Goal: Information Seeking & Learning: Find specific fact

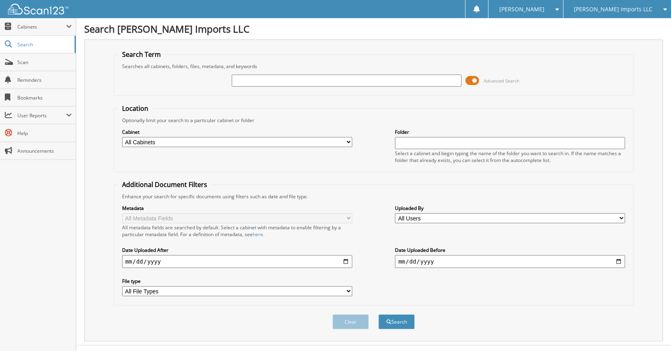
type input "k"
type input "K5418AA"
click at [379, 315] on button "Search" at bounding box center [397, 322] width 36 height 15
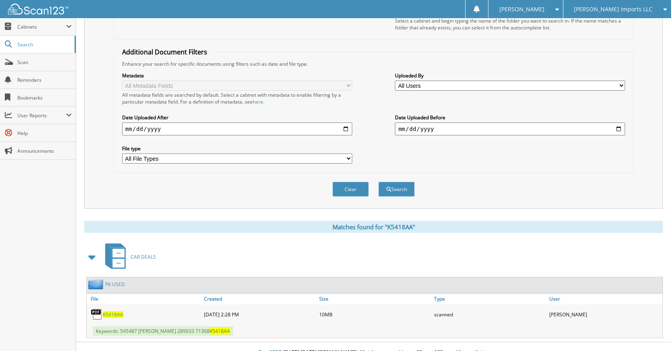
scroll to position [144, 0]
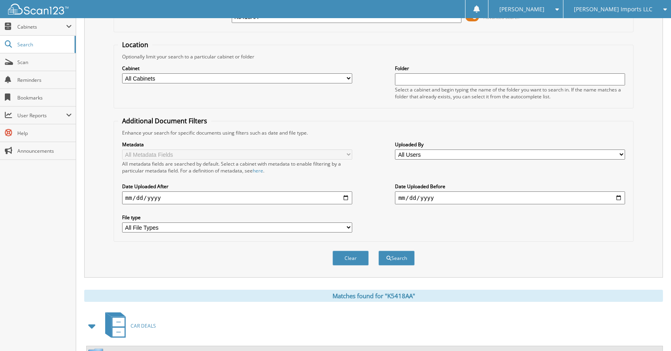
click at [356, 259] on button "Clear" at bounding box center [351, 258] width 36 height 15
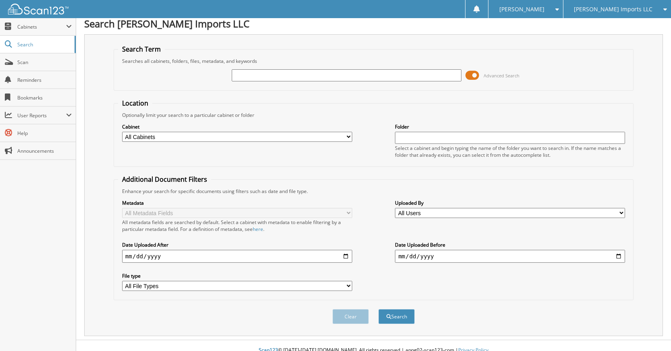
scroll to position [0, 0]
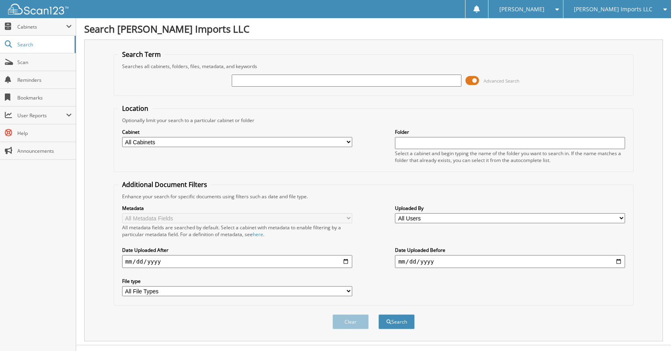
click at [354, 84] on input "text" at bounding box center [347, 81] width 230 height 12
type input "K30049A"
click at [379, 315] on button "Search" at bounding box center [397, 322] width 36 height 15
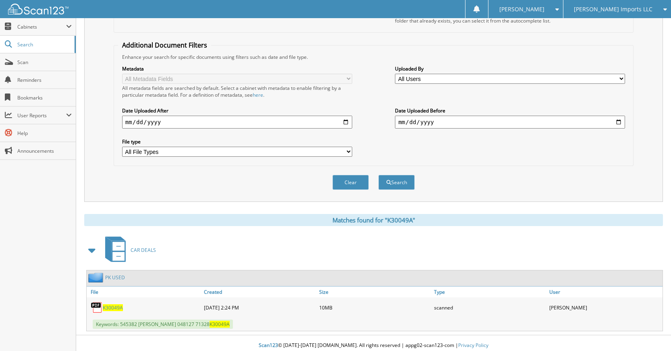
scroll to position [144, 0]
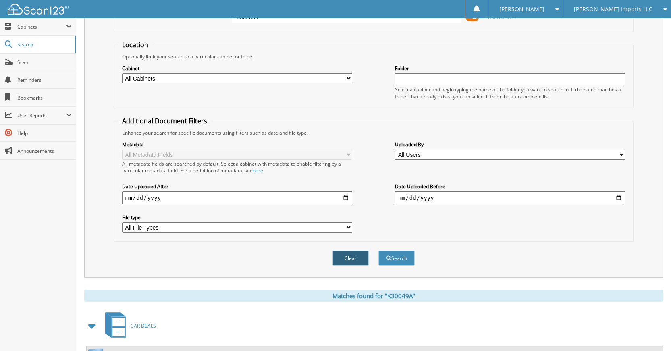
click at [342, 260] on button "Clear" at bounding box center [351, 258] width 36 height 15
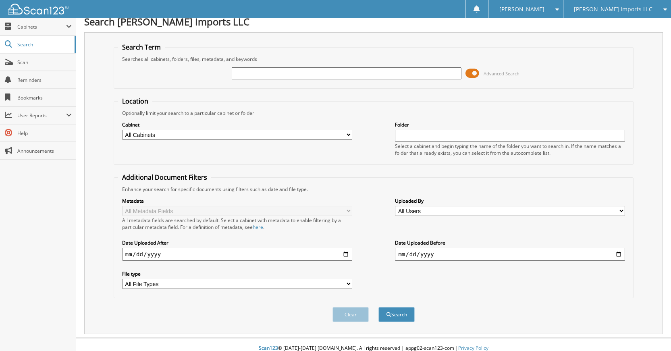
scroll to position [0, 0]
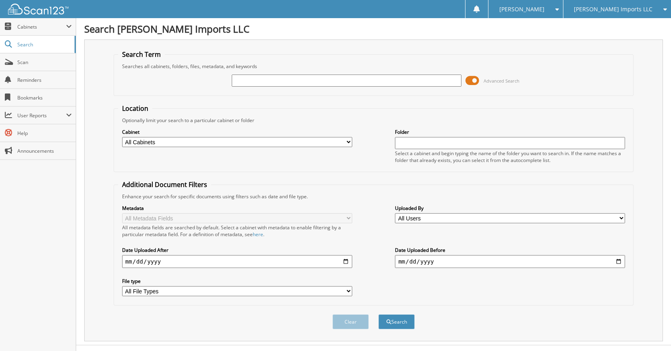
drag, startPoint x: 408, startPoint y: 74, endPoint x: 410, endPoint y: 79, distance: 5.9
click at [408, 74] on div at bounding box center [347, 81] width 230 height 14
click at [410, 84] on input "text" at bounding box center [347, 81] width 230 height 12
type input "K89143A"
click at [379, 315] on button "Search" at bounding box center [397, 322] width 36 height 15
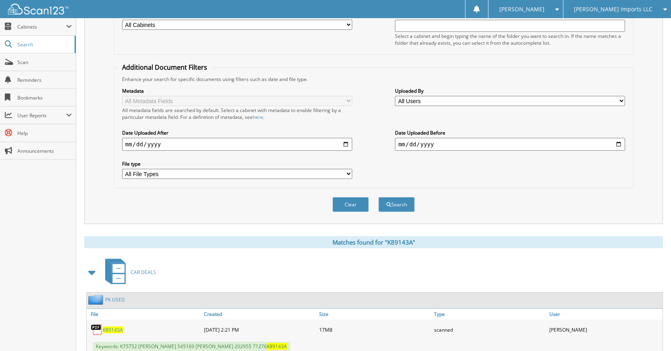
scroll to position [104, 0]
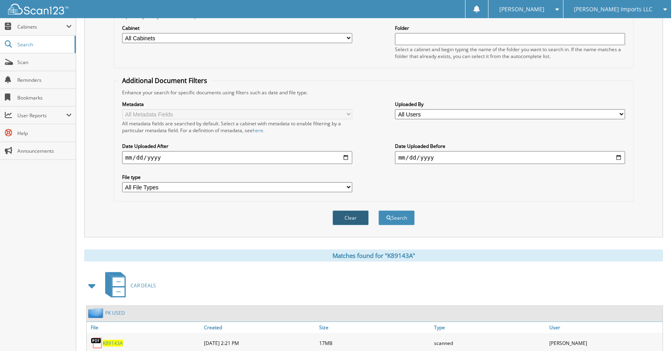
click at [354, 217] on button "Clear" at bounding box center [351, 217] width 36 height 15
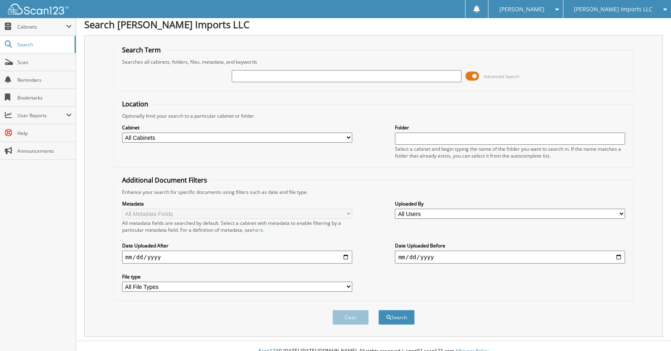
scroll to position [0, 0]
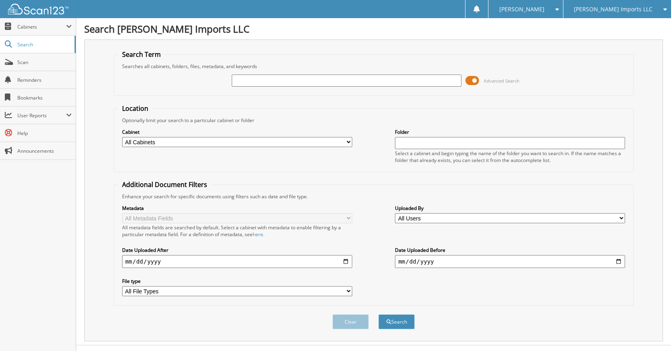
click at [356, 81] on input "text" at bounding box center [347, 81] width 230 height 12
type input "K"
type input "M019800"
click at [379, 315] on button "Search" at bounding box center [397, 322] width 36 height 15
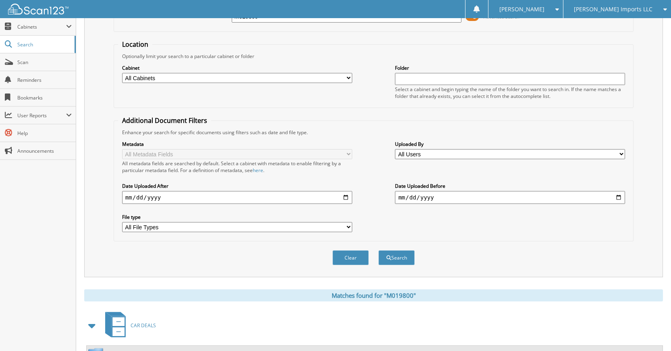
scroll to position [144, 0]
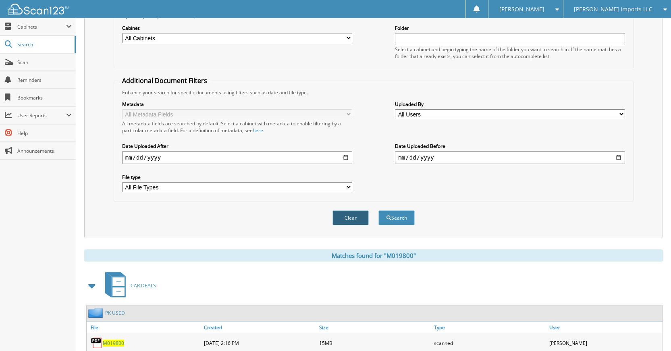
click at [356, 217] on button "Clear" at bounding box center [351, 217] width 36 height 15
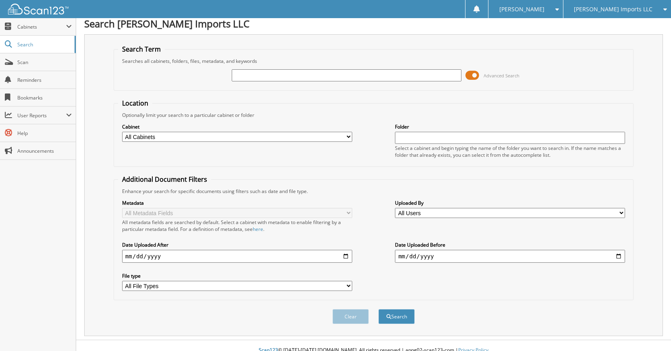
scroll to position [0, 0]
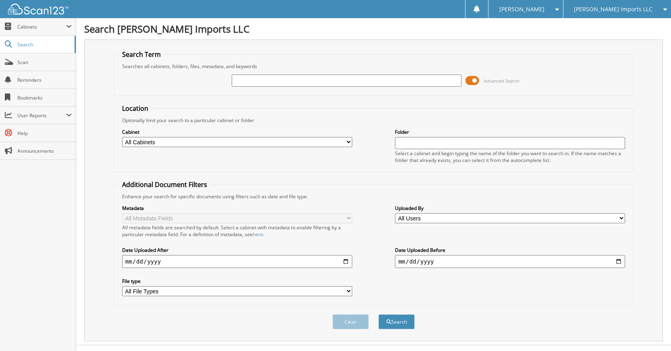
click at [367, 87] on div "Advanced Search" at bounding box center [373, 81] width 511 height 22
click at [367, 84] on input "text" at bounding box center [347, 81] width 230 height 12
type input "K30254A"
click at [379, 315] on button "Search" at bounding box center [397, 322] width 36 height 15
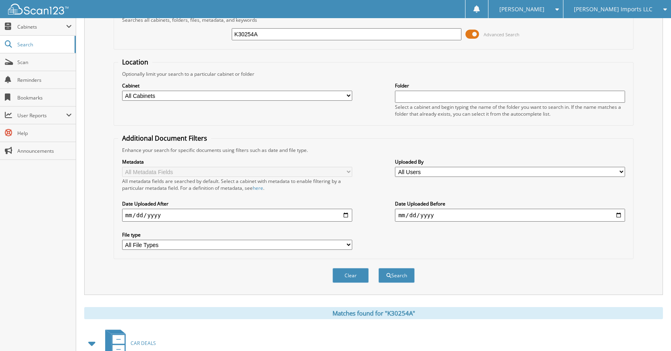
scroll to position [144, 0]
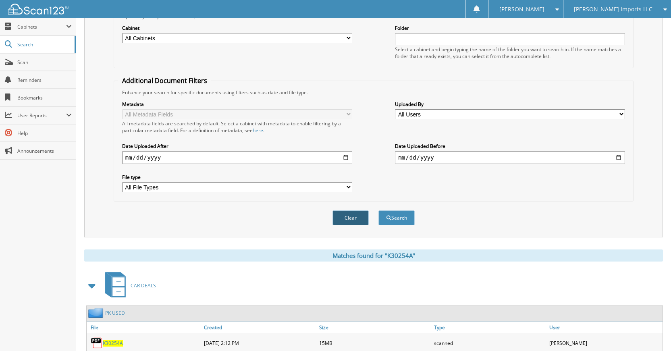
click at [353, 217] on button "Clear" at bounding box center [351, 217] width 36 height 15
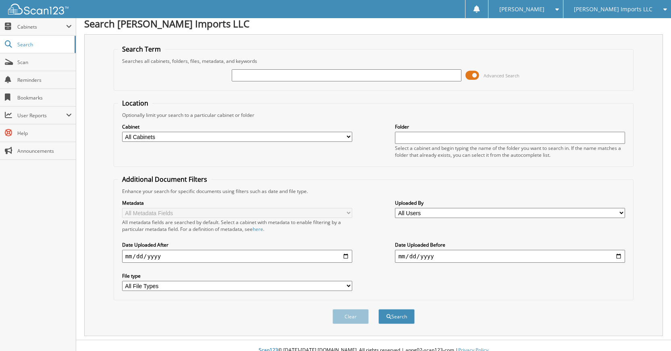
scroll to position [0, 0]
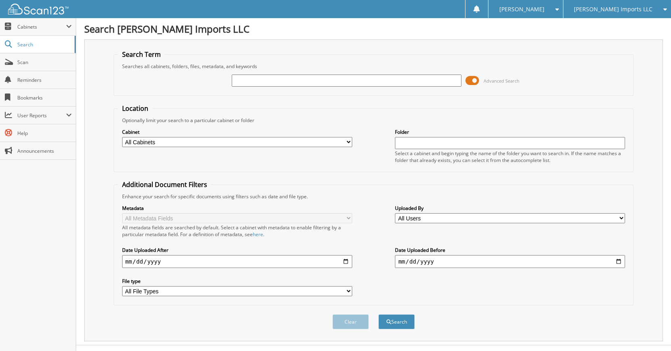
click at [389, 83] on input "text" at bounding box center [347, 81] width 230 height 12
type input "K30222A"
click at [379, 315] on button "Search" at bounding box center [397, 322] width 36 height 15
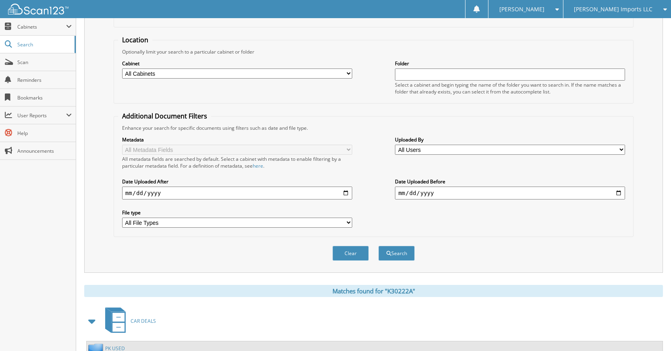
scroll to position [144, 0]
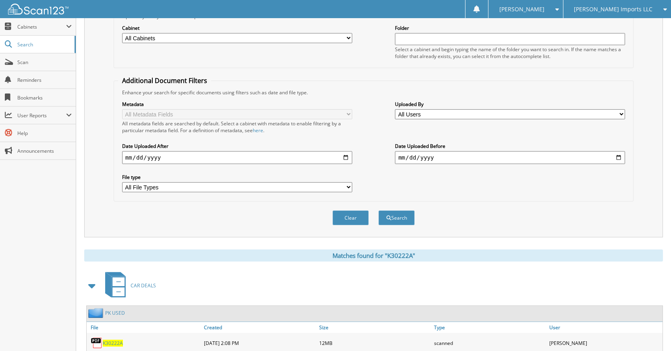
drag, startPoint x: 348, startPoint y: 220, endPoint x: 354, endPoint y: 217, distance: 7.2
click at [348, 219] on button "Clear" at bounding box center [351, 217] width 36 height 15
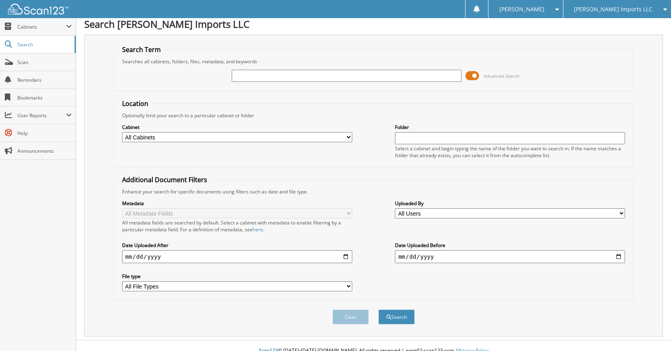
scroll to position [0, 0]
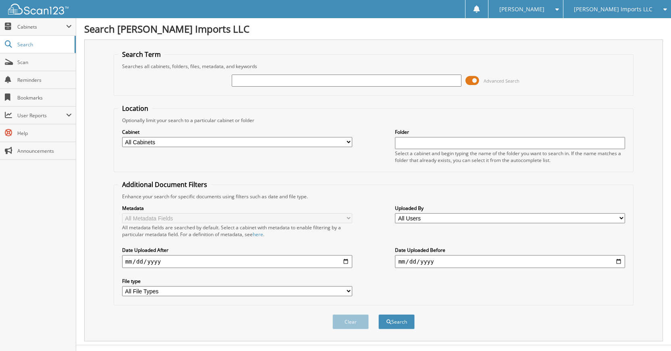
click at [338, 83] on input "text" at bounding box center [347, 81] width 230 height 12
click at [380, 100] on form "Search Term Searches all cabinets, folders, files, metadata, and keywords Advan…" at bounding box center [374, 194] width 520 height 288
click at [380, 79] on input "text" at bounding box center [347, 81] width 230 height 12
click at [387, 101] on form "Search Term Searches all cabinets, folders, files, metadata, and keywords Advan…" at bounding box center [374, 194] width 520 height 288
click at [392, 80] on input "text" at bounding box center [347, 81] width 230 height 12
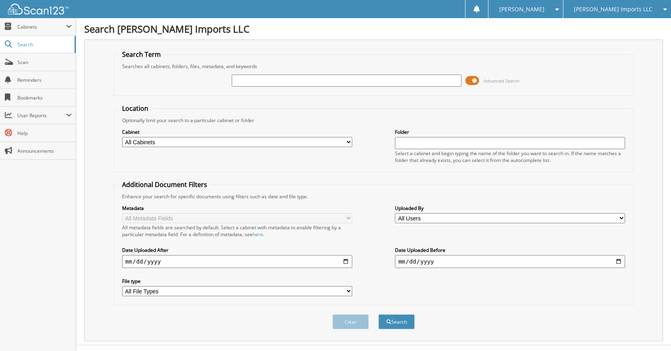
click at [388, 99] on form "Search Term Searches all cabinets, folders, files, metadata, and keywords Advan…" at bounding box center [374, 194] width 520 height 288
click at [386, 80] on input "text" at bounding box center [347, 81] width 230 height 12
type input "K50332"
click at [379, 315] on button "Search" at bounding box center [397, 322] width 36 height 15
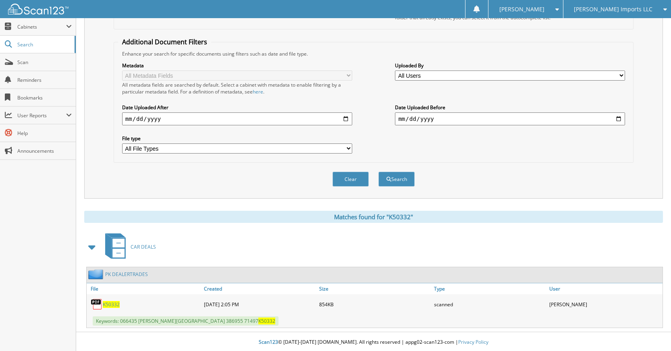
scroll to position [144, 0]
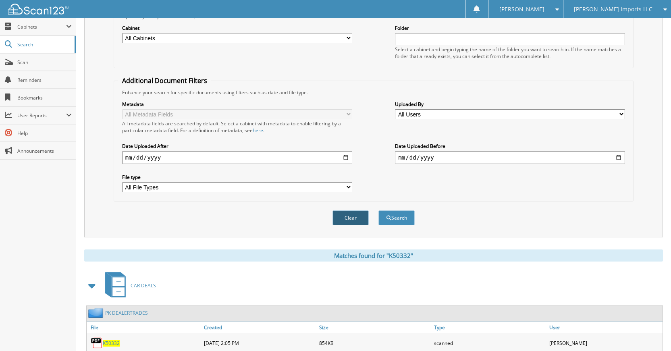
click at [352, 219] on button "Clear" at bounding box center [351, 217] width 36 height 15
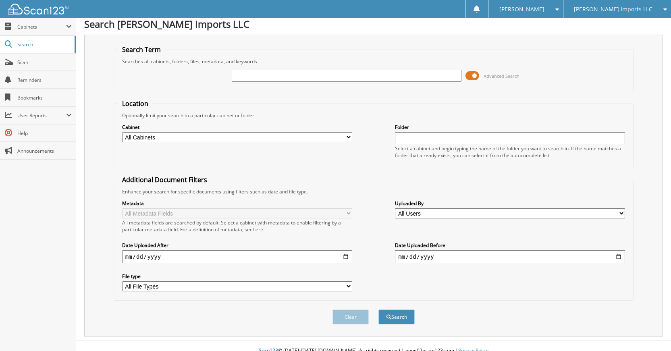
scroll to position [0, 0]
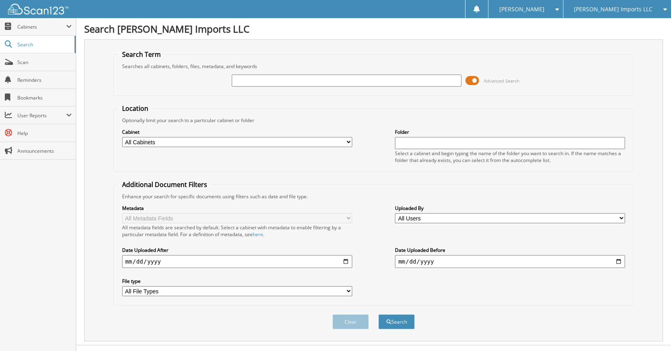
click at [380, 79] on input "text" at bounding box center [347, 81] width 230 height 12
type input "K40040"
click at [379, 315] on button "Search" at bounding box center [397, 322] width 36 height 15
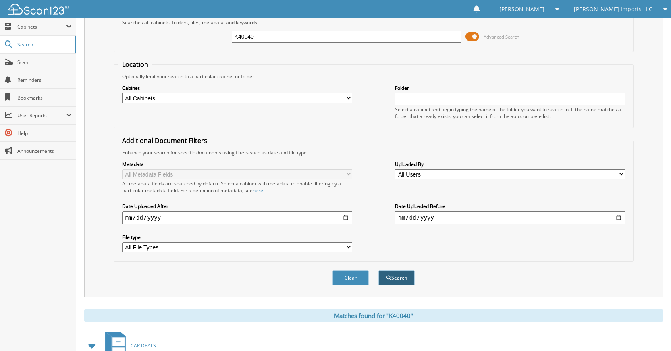
scroll to position [144, 0]
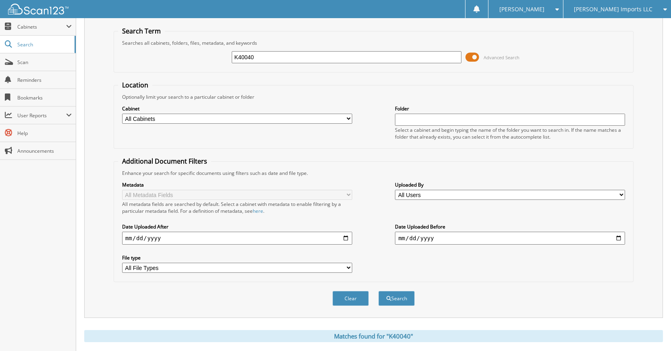
click at [350, 299] on button "Clear" at bounding box center [351, 298] width 36 height 15
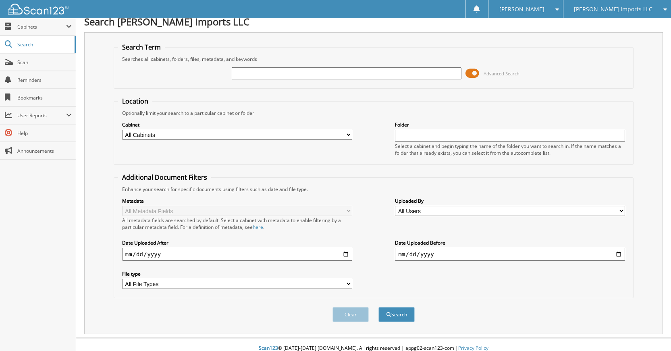
scroll to position [0, 0]
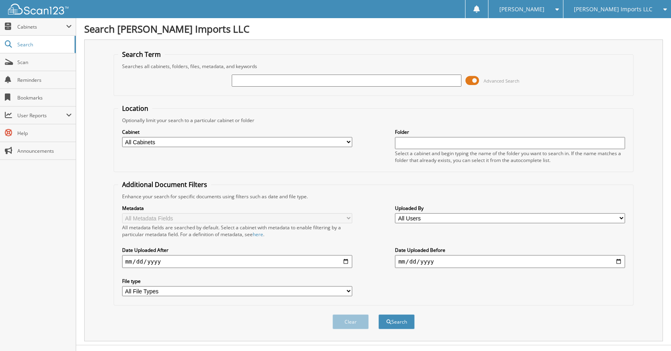
click at [373, 80] on input "text" at bounding box center [347, 81] width 230 height 12
type input "K61082"
click at [379, 315] on button "Search" at bounding box center [397, 322] width 36 height 15
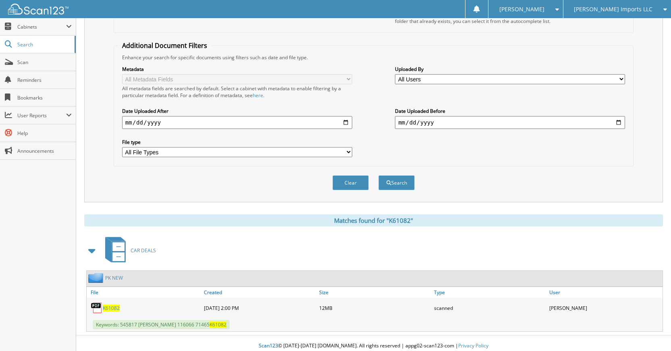
scroll to position [144, 0]
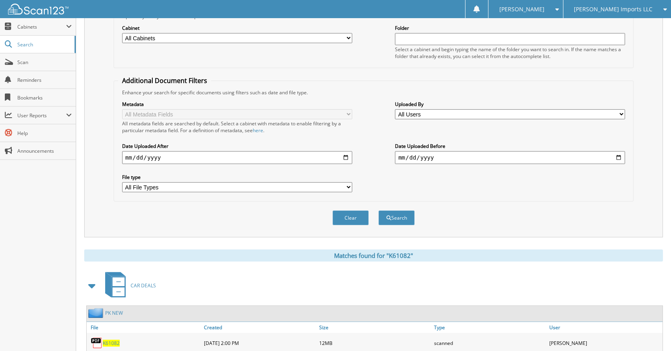
drag, startPoint x: 348, startPoint y: 222, endPoint x: 353, endPoint y: 242, distance: 20.3
click at [349, 222] on button "Clear" at bounding box center [351, 217] width 36 height 15
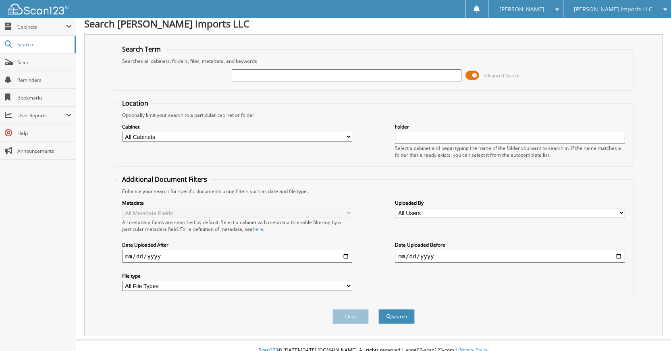
scroll to position [0, 0]
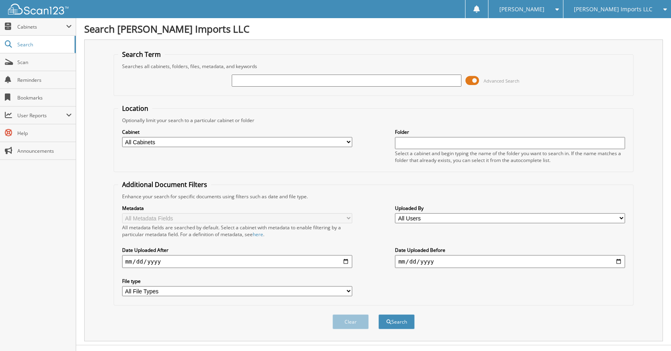
click at [414, 82] on input "text" at bounding box center [347, 81] width 230 height 12
type input "K95101"
click at [379, 315] on button "Search" at bounding box center [397, 322] width 36 height 15
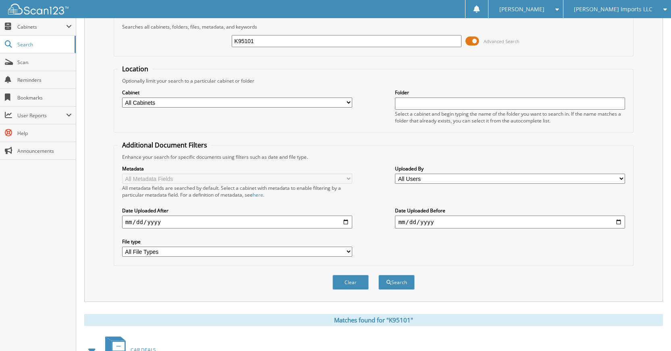
scroll to position [144, 0]
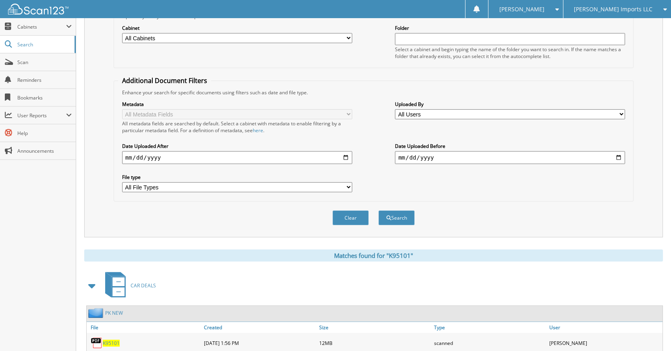
click at [337, 224] on button "Clear" at bounding box center [351, 217] width 36 height 15
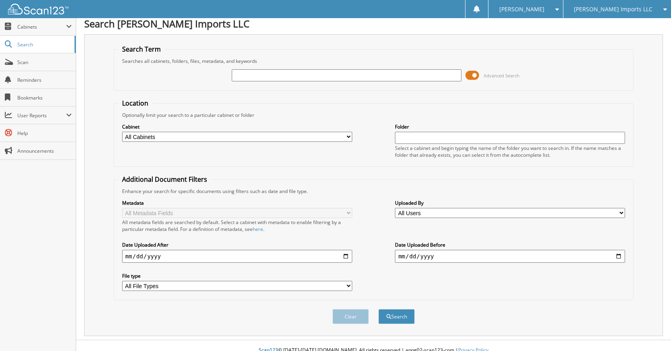
scroll to position [0, 0]
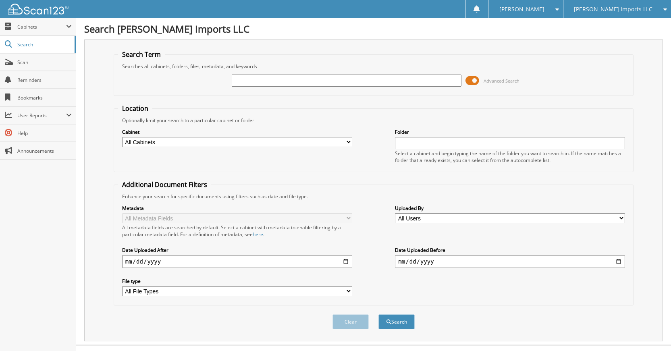
click at [403, 83] on input "text" at bounding box center [347, 81] width 230 height 12
type input "K5449"
click at [379, 315] on button "Search" at bounding box center [397, 322] width 36 height 15
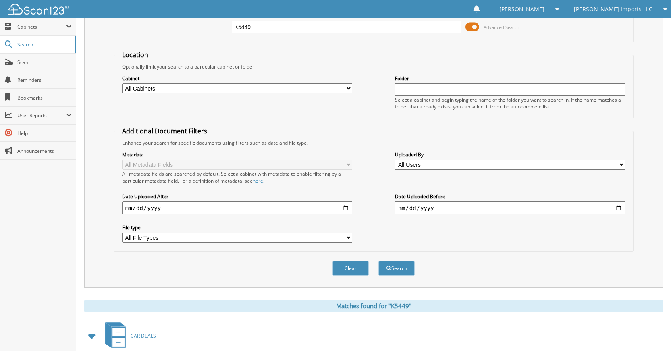
scroll to position [144, 0]
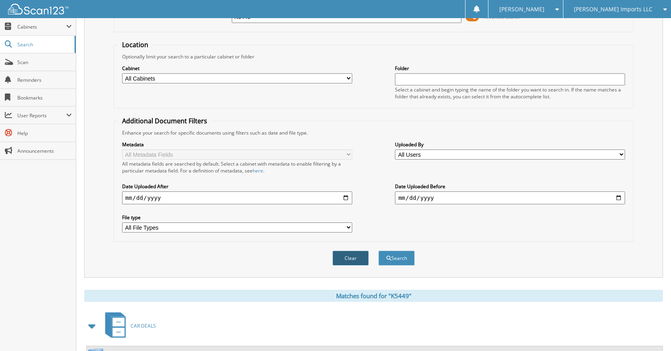
click at [352, 258] on button "Clear" at bounding box center [351, 258] width 36 height 15
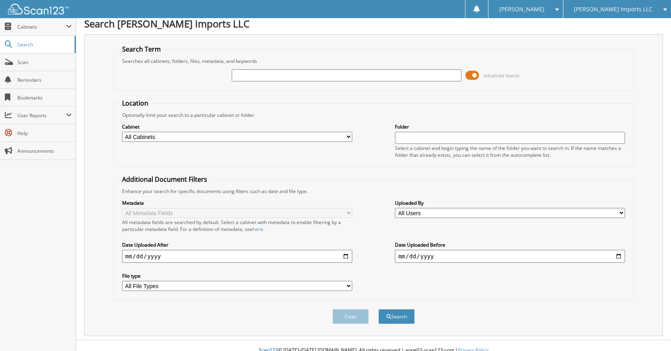
scroll to position [0, 0]
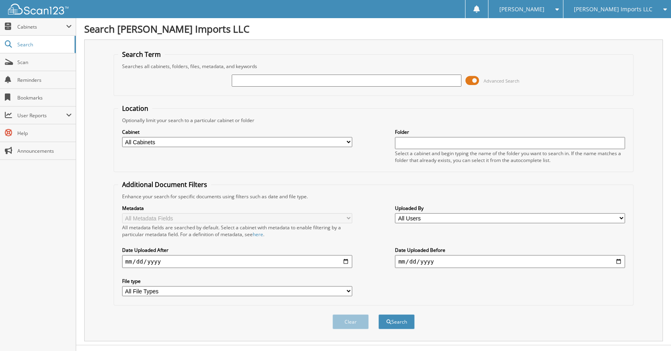
click at [385, 82] on input "text" at bounding box center [347, 81] width 230 height 12
type input "K5422"
click at [379, 315] on button "Search" at bounding box center [397, 322] width 36 height 15
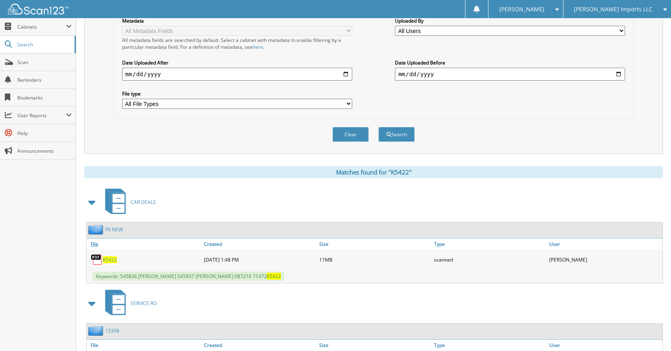
scroll to position [202, 0]
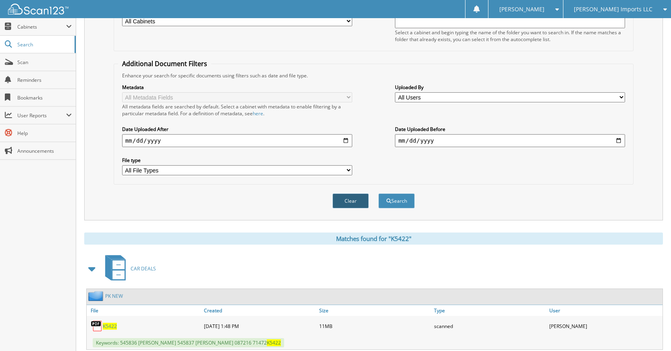
click at [340, 204] on button "Clear" at bounding box center [351, 201] width 36 height 15
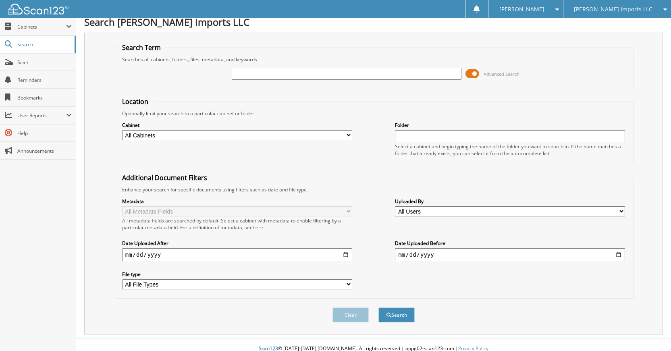
scroll to position [0, 0]
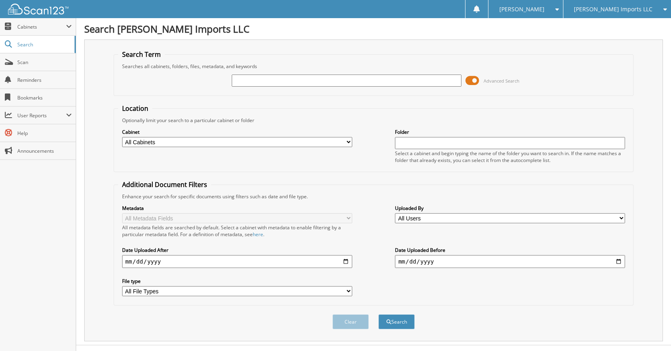
click at [391, 82] on input "text" at bounding box center [347, 81] width 230 height 12
type input "K50325"
click at [379, 315] on button "Search" at bounding box center [397, 322] width 36 height 15
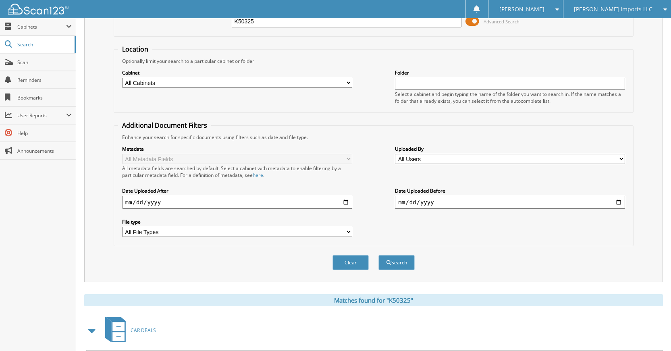
scroll to position [144, 0]
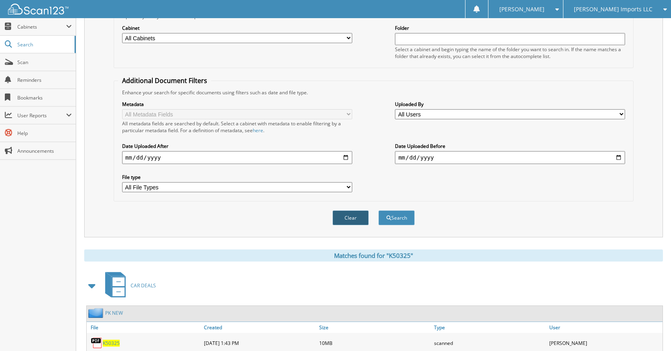
drag, startPoint x: 348, startPoint y: 229, endPoint x: 348, endPoint y: 224, distance: 5.2
click at [348, 227] on div "Clear Search" at bounding box center [374, 218] width 520 height 33
click at [347, 223] on button "Clear" at bounding box center [351, 217] width 36 height 15
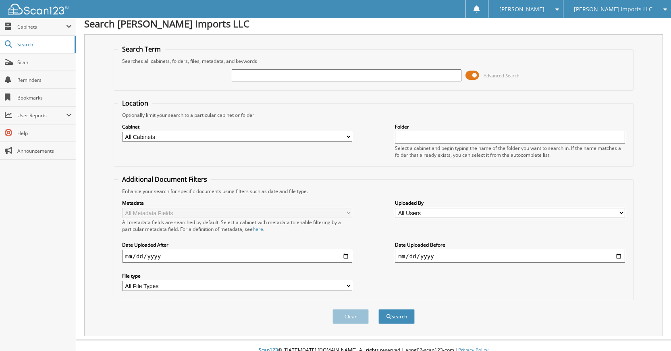
scroll to position [0, 0]
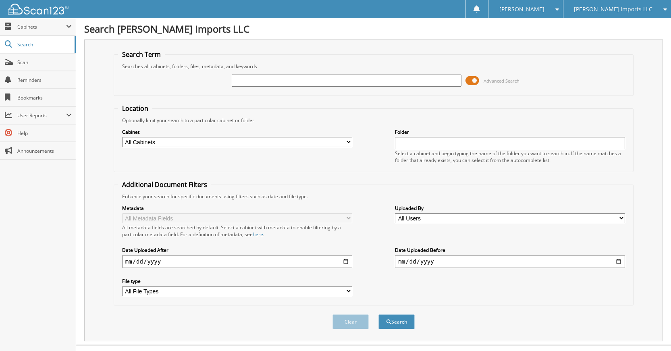
click at [374, 86] on input "text" at bounding box center [347, 81] width 230 height 12
type input "K95702"
click at [379, 315] on button "Search" at bounding box center [397, 322] width 36 height 15
click at [292, 80] on input "K95702" at bounding box center [347, 81] width 230 height 12
type input "K95102"
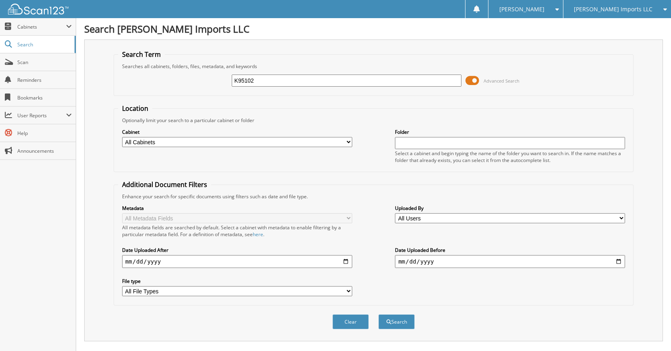
click at [379, 315] on button "Search" at bounding box center [397, 322] width 36 height 15
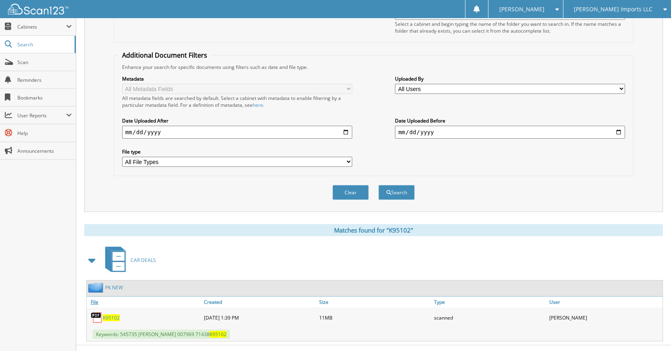
scroll to position [144, 0]
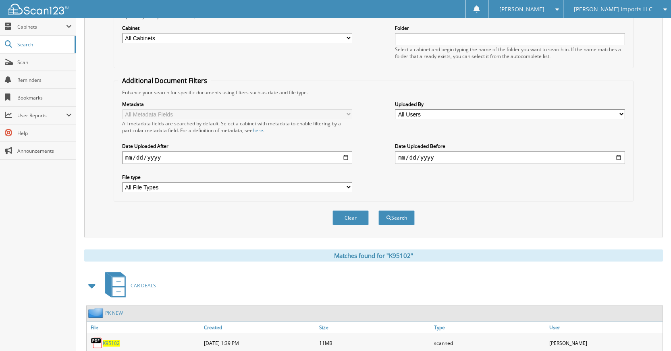
click at [341, 212] on button "Clear" at bounding box center [351, 217] width 36 height 15
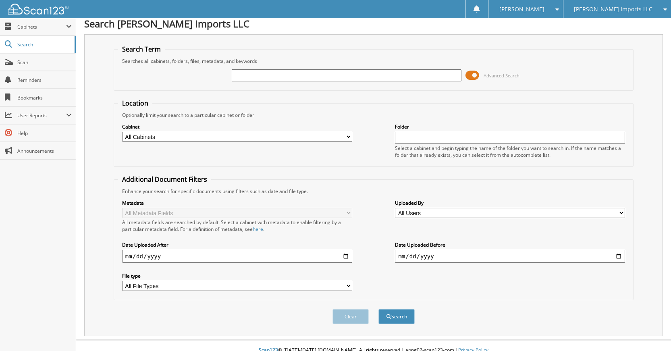
scroll to position [0, 0]
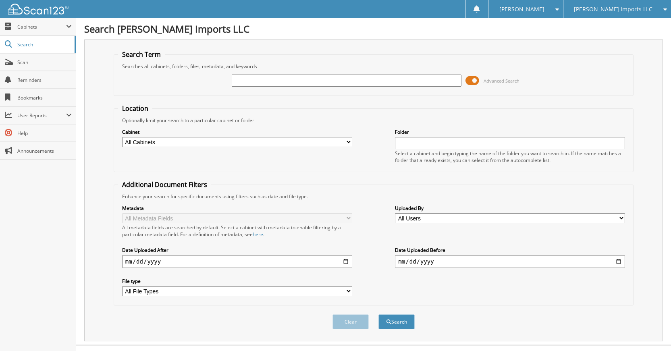
click at [390, 82] on input "text" at bounding box center [347, 81] width 230 height 12
type input "K89136"
click at [379, 315] on button "Search" at bounding box center [397, 322] width 36 height 15
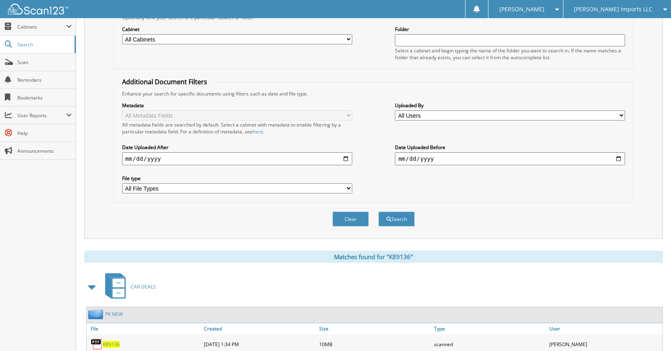
scroll to position [144, 0]
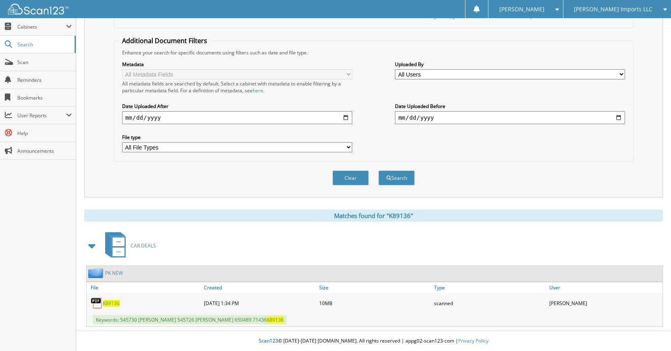
click at [352, 181] on button "Clear" at bounding box center [351, 178] width 36 height 15
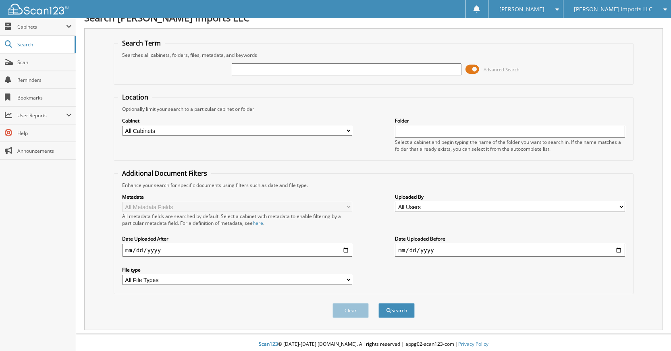
scroll to position [0, 0]
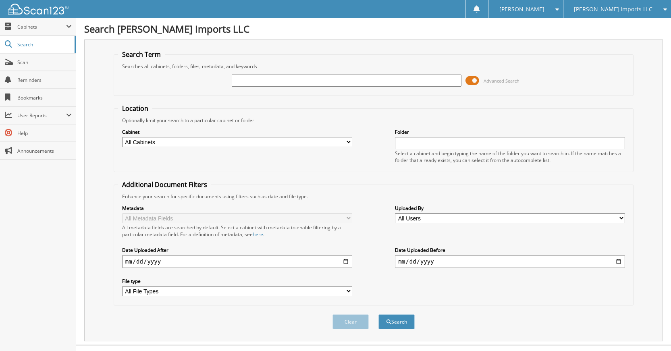
click at [379, 82] on input "text" at bounding box center [347, 81] width 230 height 12
type input "K61170"
click at [379, 315] on button "Search" at bounding box center [397, 322] width 36 height 15
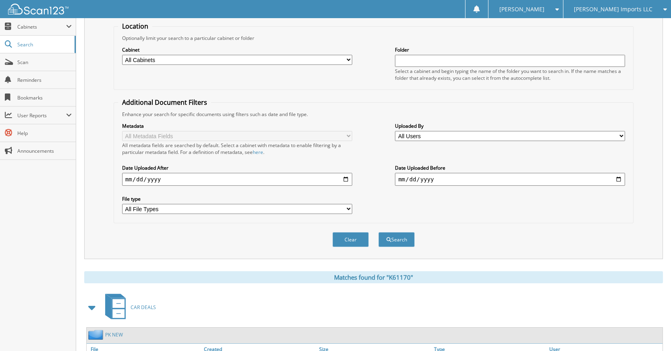
scroll to position [144, 0]
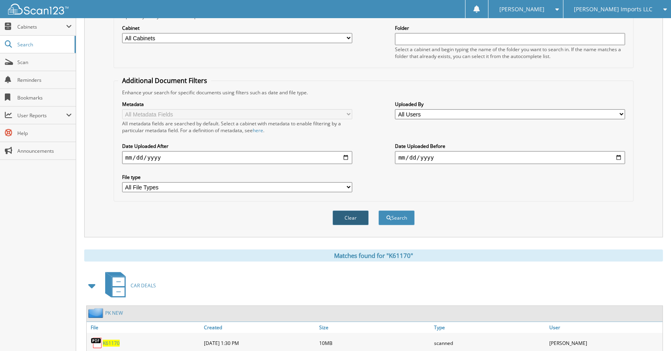
click at [346, 225] on button "Clear" at bounding box center [351, 217] width 36 height 15
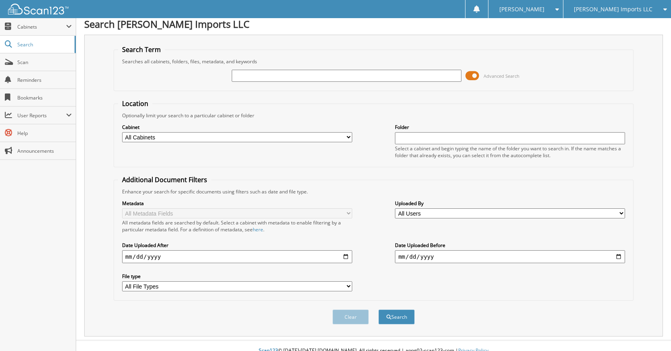
scroll to position [0, 0]
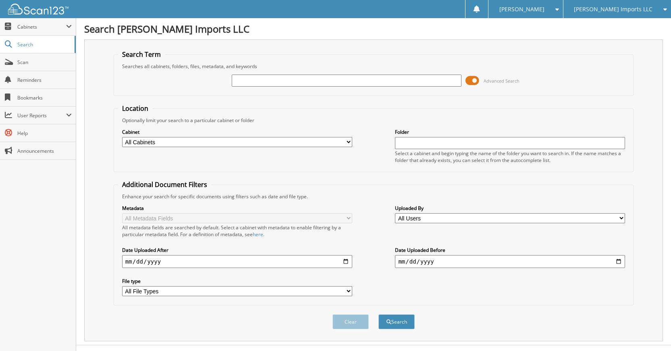
click at [350, 81] on input "text" at bounding box center [347, 81] width 230 height 12
type input "K61217"
click at [379, 315] on button "Search" at bounding box center [397, 322] width 36 height 15
click at [323, 79] on input "K61217" at bounding box center [347, 81] width 230 height 12
type input "K61212"
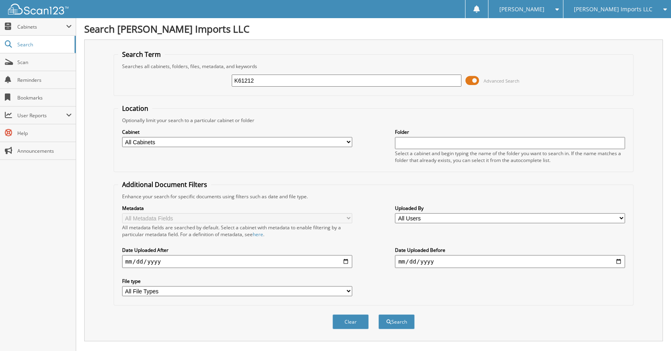
click at [379, 315] on button "Search" at bounding box center [397, 322] width 36 height 15
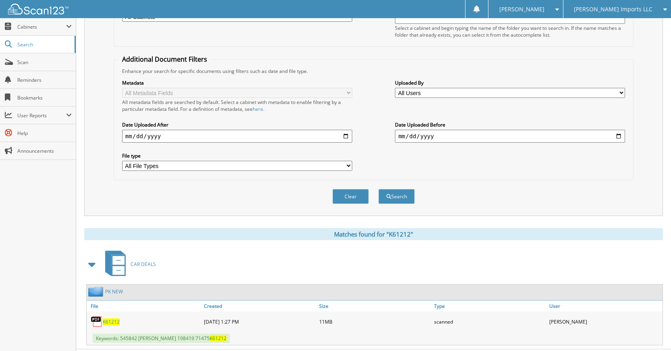
scroll to position [144, 0]
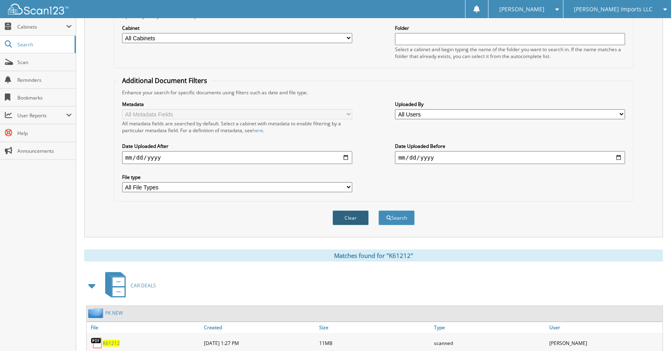
click at [347, 221] on button "Clear" at bounding box center [351, 217] width 36 height 15
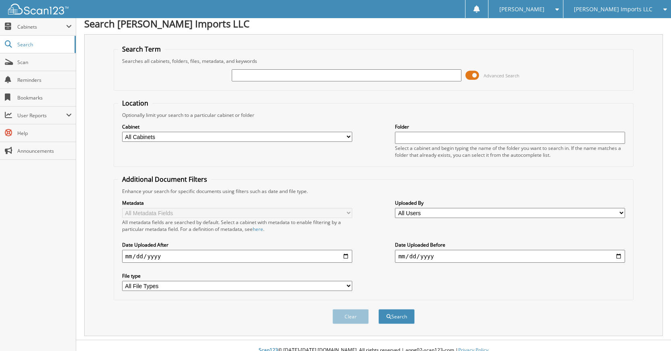
scroll to position [0, 0]
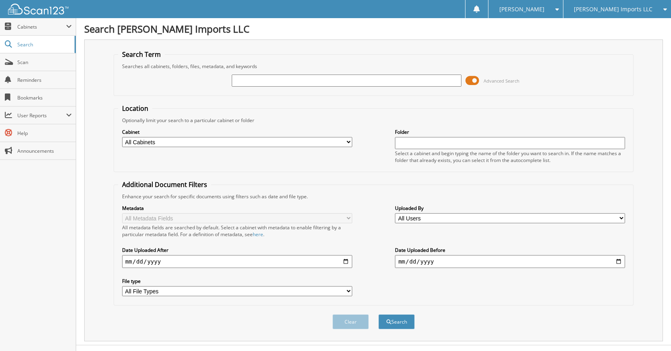
click at [388, 81] on input "text" at bounding box center [347, 81] width 230 height 12
type input "K20304"
click at [379, 315] on button "Search" at bounding box center [397, 322] width 36 height 15
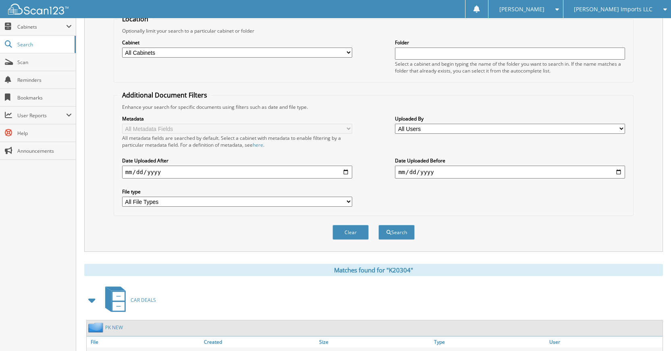
scroll to position [144, 0]
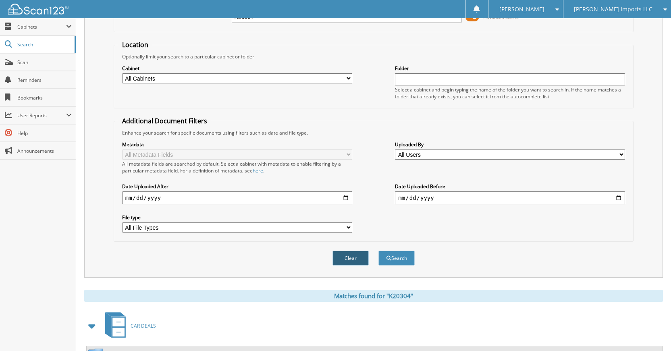
click at [355, 258] on button "Clear" at bounding box center [351, 258] width 36 height 15
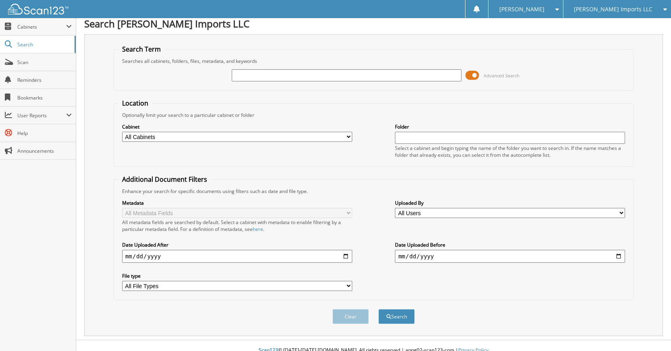
scroll to position [0, 0]
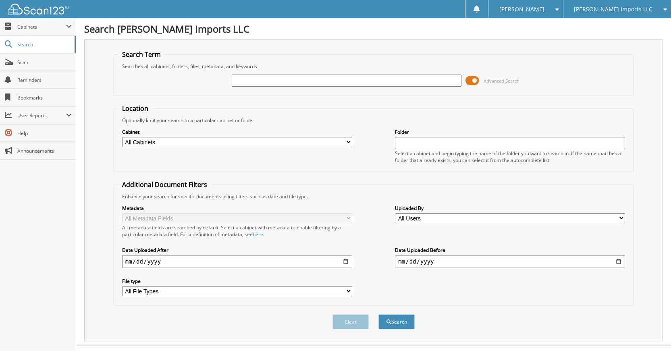
drag, startPoint x: 395, startPoint y: 73, endPoint x: 395, endPoint y: 79, distance: 5.7
click at [395, 76] on div "Advanced Search" at bounding box center [373, 81] width 511 height 22
click at [395, 79] on input "text" at bounding box center [347, 81] width 230 height 12
type input "K61197"
click at [379, 315] on button "Search" at bounding box center [397, 322] width 36 height 15
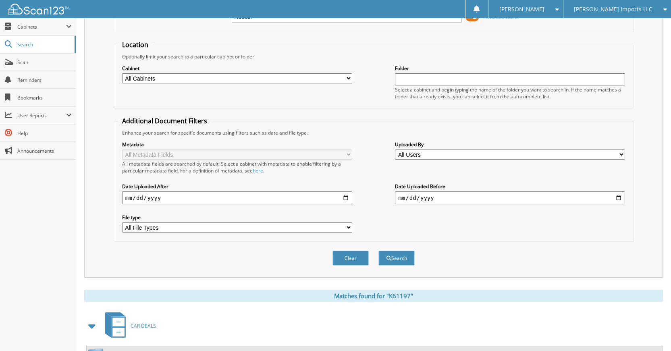
click at [353, 262] on button "Clear" at bounding box center [351, 258] width 36 height 15
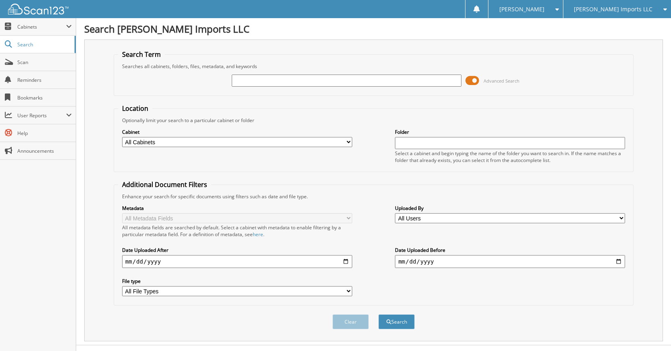
click at [362, 77] on input "text" at bounding box center [347, 81] width 230 height 12
type input "K40029"
click at [379, 315] on button "Search" at bounding box center [397, 322] width 36 height 15
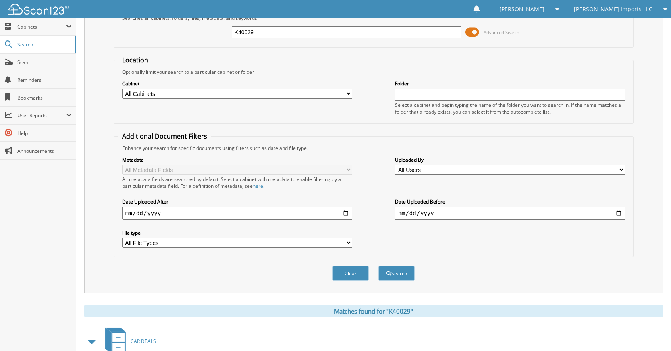
scroll to position [144, 0]
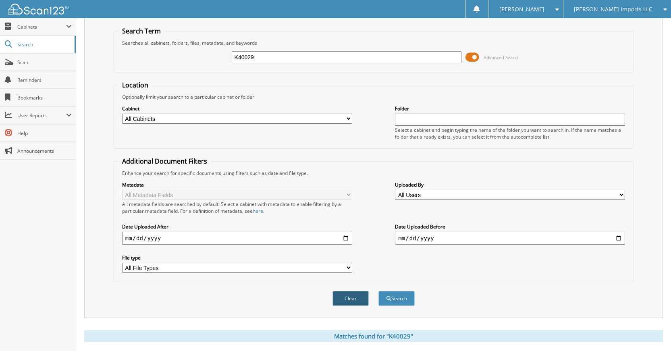
click at [356, 300] on button "Clear" at bounding box center [351, 298] width 36 height 15
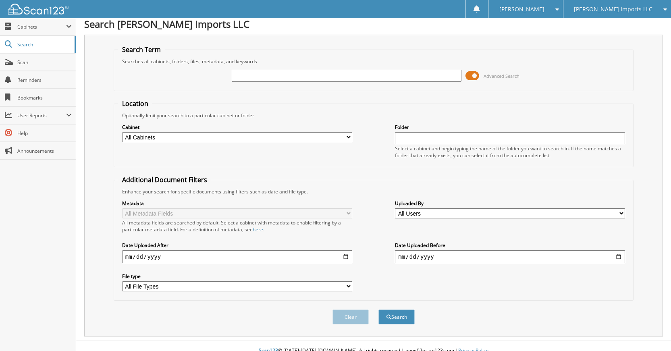
scroll to position [0, 0]
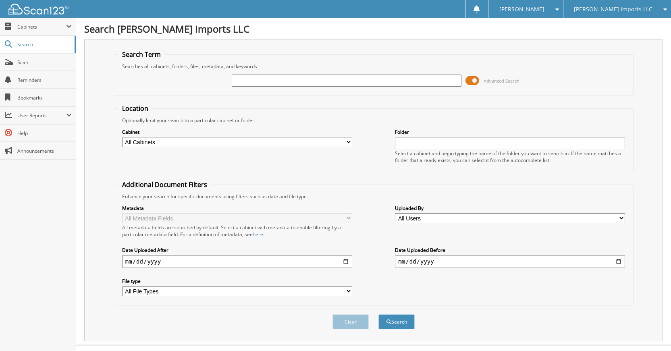
click at [350, 84] on input "text" at bounding box center [347, 81] width 230 height 12
click at [404, 79] on input "text" at bounding box center [347, 81] width 230 height 12
type input "K50310"
click at [379, 315] on button "Search" at bounding box center [397, 322] width 36 height 15
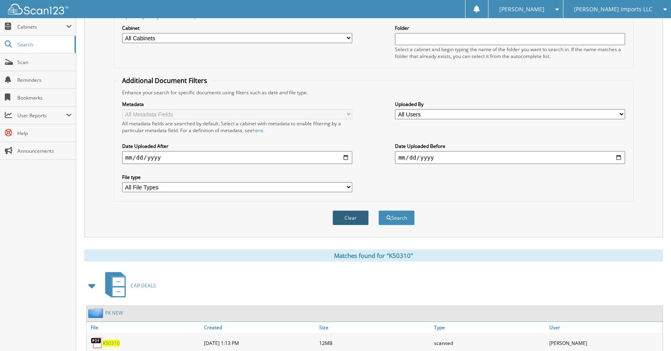
click at [357, 221] on button "Clear" at bounding box center [351, 217] width 36 height 15
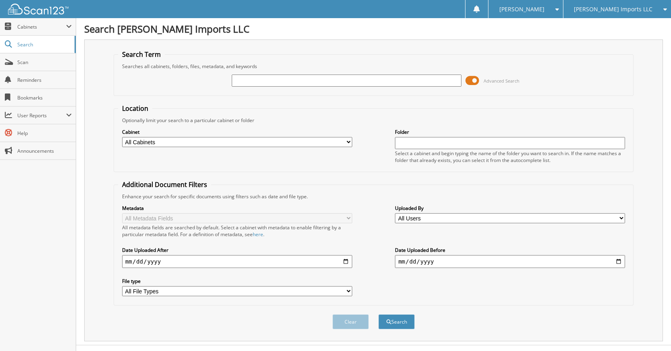
click at [439, 86] on input "text" at bounding box center [347, 81] width 230 height 12
type input "K5454"
click at [379, 315] on button "Search" at bounding box center [397, 322] width 36 height 15
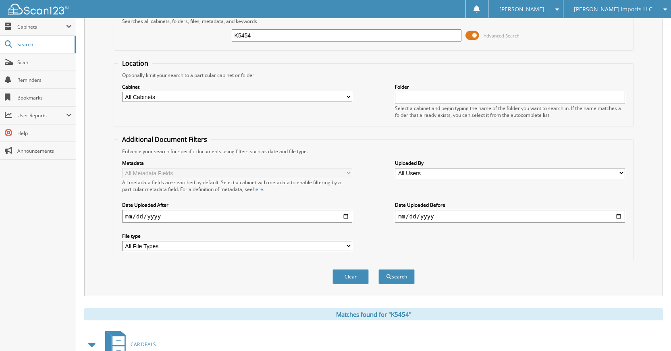
scroll to position [144, 0]
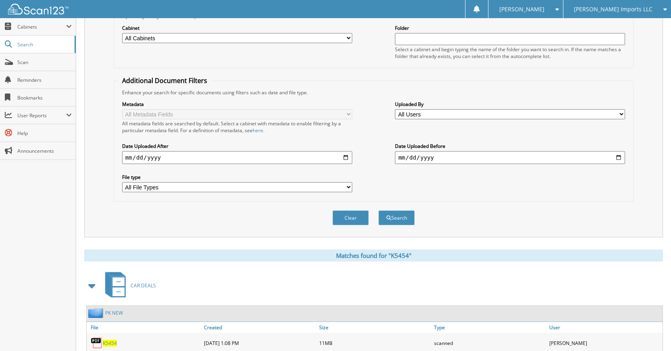
drag, startPoint x: 352, startPoint y: 222, endPoint x: 357, endPoint y: 220, distance: 5.1
click at [353, 221] on button "Clear" at bounding box center [351, 217] width 36 height 15
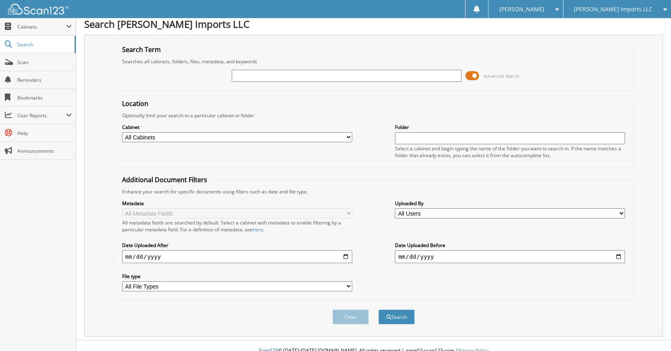
scroll to position [0, 0]
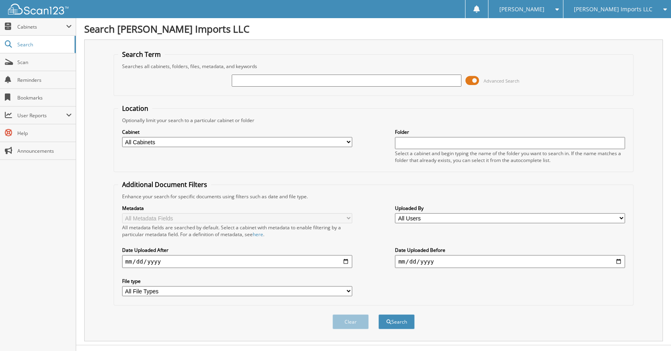
click at [388, 76] on input "text" at bounding box center [347, 81] width 230 height 12
type input "K79180"
click at [379, 315] on button "Search" at bounding box center [397, 322] width 36 height 15
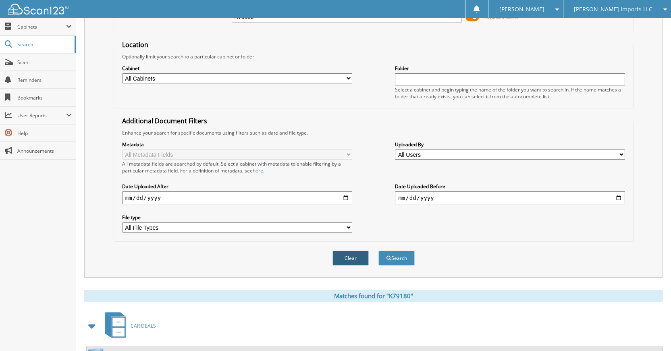
click at [351, 257] on button "Clear" at bounding box center [351, 258] width 36 height 15
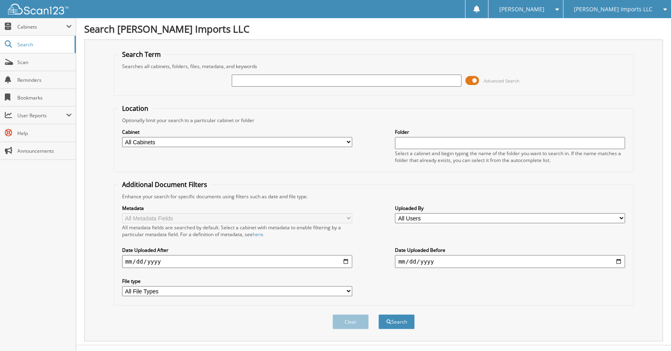
click at [393, 81] on input "text" at bounding box center [347, 81] width 230 height 12
type input "K30271"
click at [379, 315] on button "Search" at bounding box center [397, 322] width 36 height 15
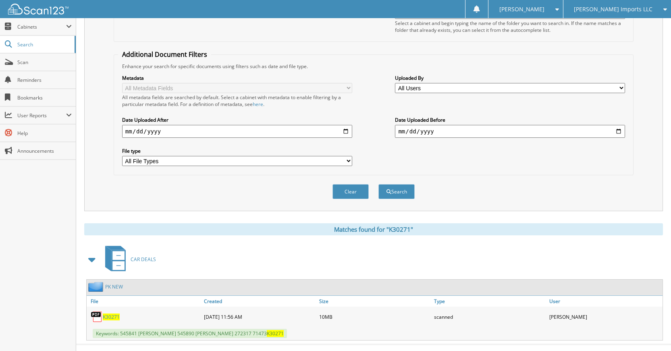
scroll to position [144, 0]
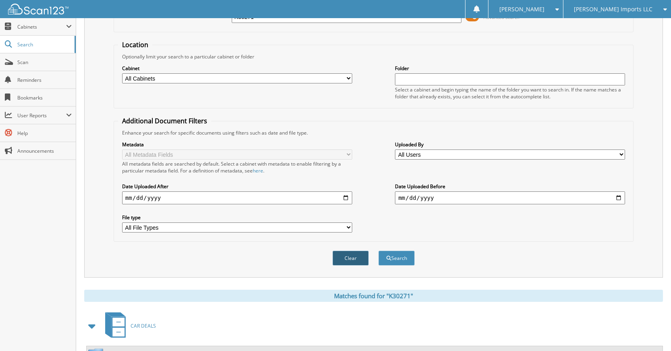
click at [349, 261] on button "Clear" at bounding box center [351, 258] width 36 height 15
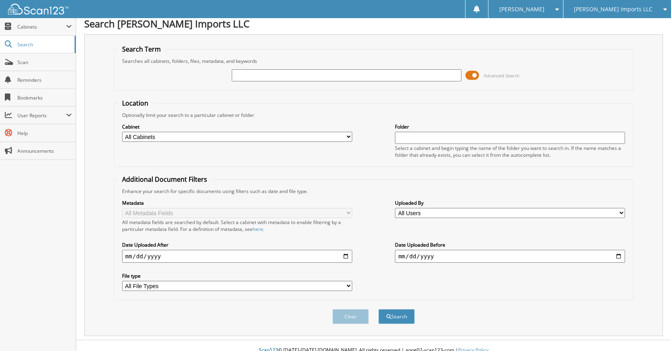
scroll to position [0, 0]
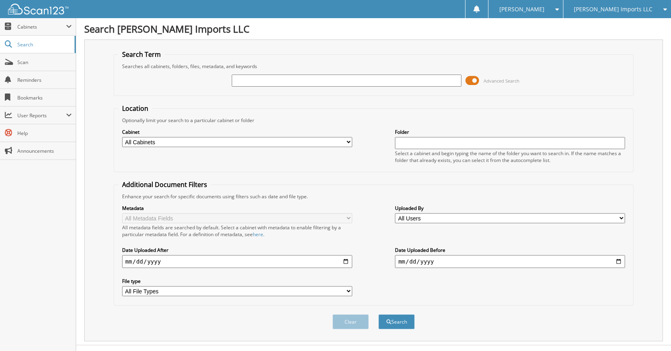
click at [356, 83] on input "text" at bounding box center [347, 81] width 230 height 12
type input "K30207"
click at [379, 315] on button "Search" at bounding box center [397, 322] width 36 height 15
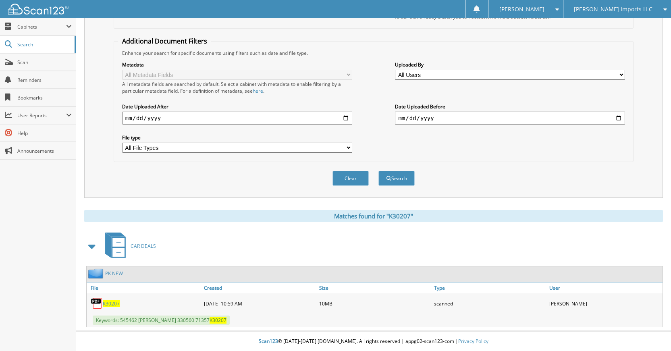
scroll to position [144, 0]
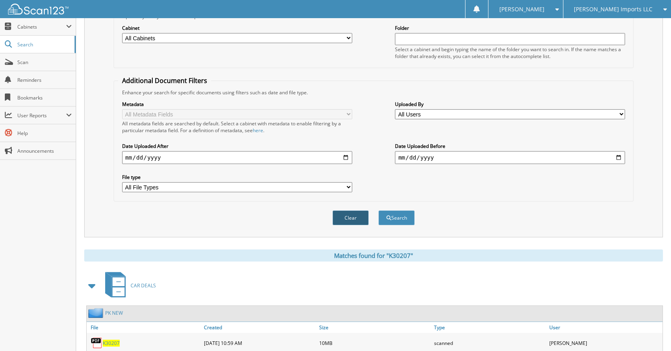
drag, startPoint x: 356, startPoint y: 212, endPoint x: 361, endPoint y: 218, distance: 7.4
click at [356, 212] on button "Clear" at bounding box center [351, 217] width 36 height 15
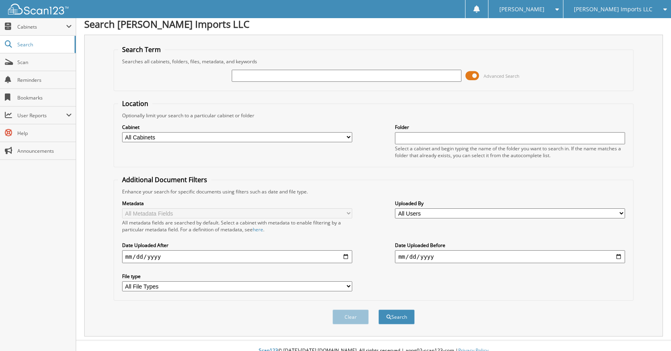
scroll to position [0, 0]
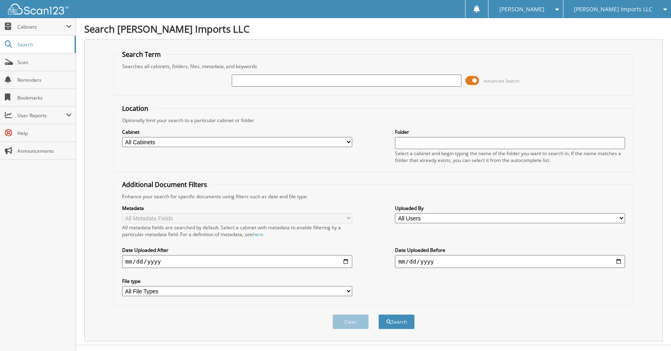
click at [309, 77] on input "text" at bounding box center [347, 81] width 230 height 12
type input "K79117"
click at [379, 315] on button "Search" at bounding box center [397, 322] width 36 height 15
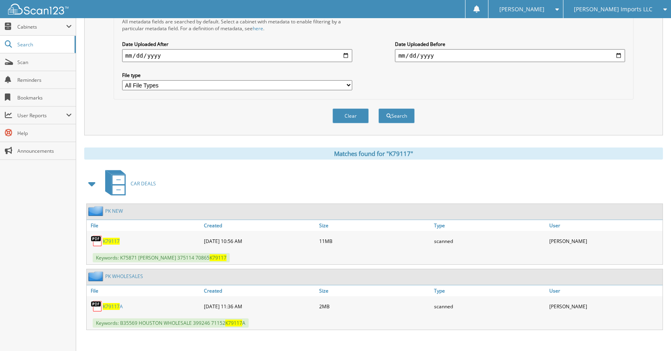
scroll to position [210, 0]
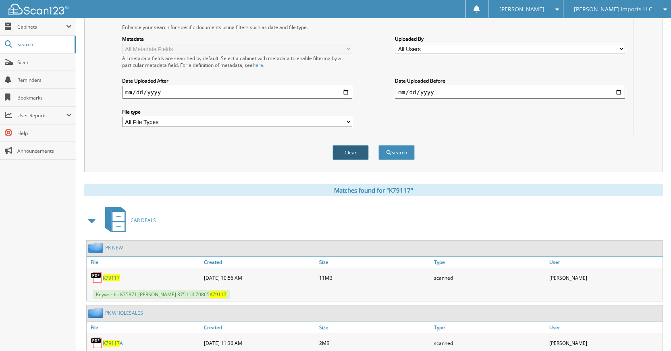
click at [336, 156] on button "Clear" at bounding box center [351, 152] width 36 height 15
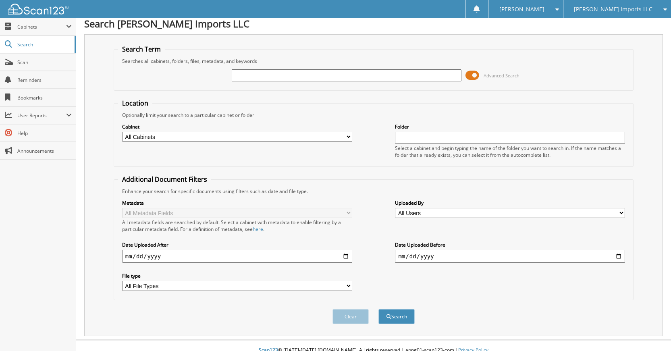
scroll to position [0, 0]
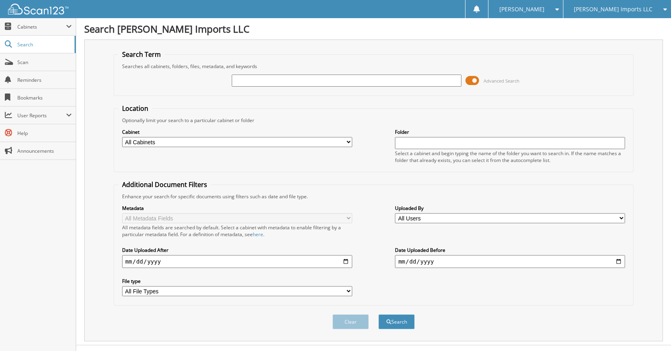
click at [373, 84] on input "text" at bounding box center [347, 81] width 230 height 12
type input "K50317"
click at [379, 315] on button "Search" at bounding box center [397, 322] width 36 height 15
click at [354, 332] on div "Clear Search" at bounding box center [374, 322] width 520 height 33
click at [357, 324] on button "Clear" at bounding box center [351, 322] width 36 height 15
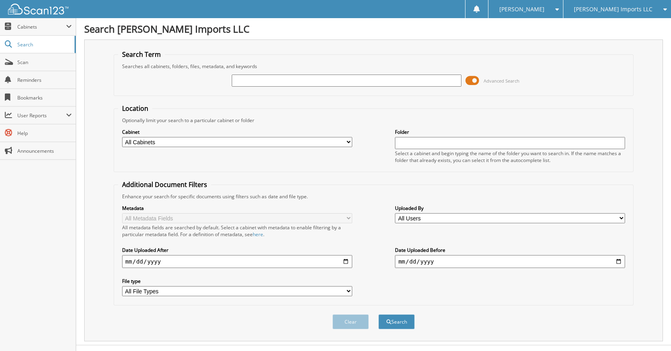
click at [403, 83] on input "text" at bounding box center [347, 81] width 230 height 12
type input "K20293"
click at [379, 315] on button "Search" at bounding box center [397, 322] width 36 height 15
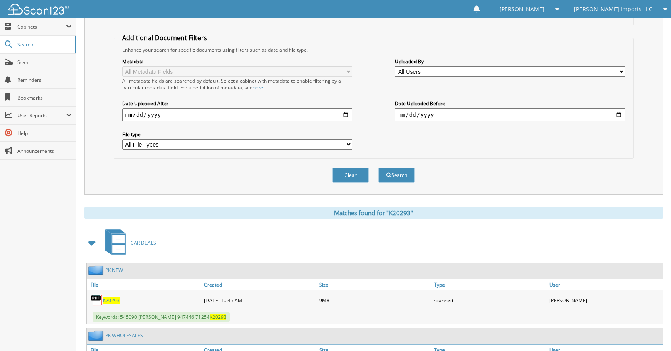
scroll to position [210, 0]
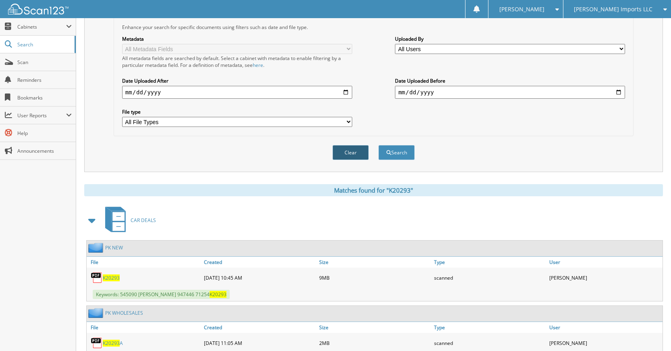
click at [355, 149] on button "Clear" at bounding box center [351, 152] width 36 height 15
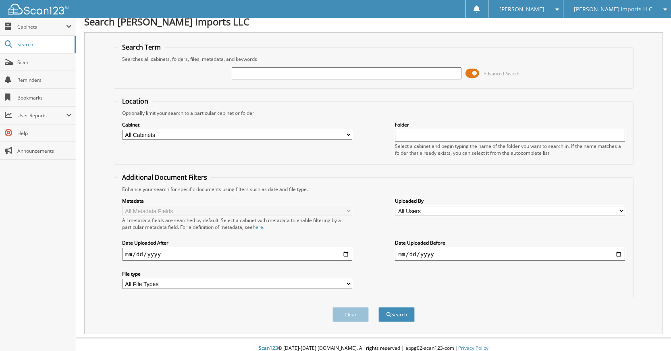
scroll to position [0, 0]
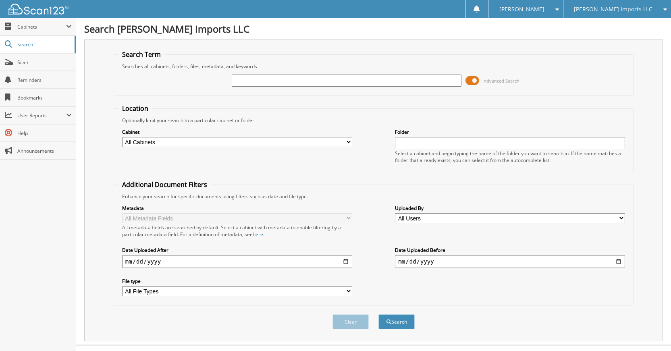
click at [428, 79] on input "text" at bounding box center [347, 81] width 230 height 12
type input "K20299"
click at [379, 315] on button "Search" at bounding box center [397, 322] width 36 height 15
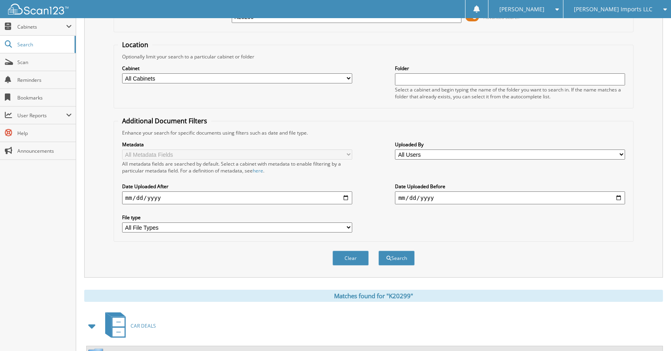
click at [360, 265] on button "Clear" at bounding box center [351, 258] width 36 height 15
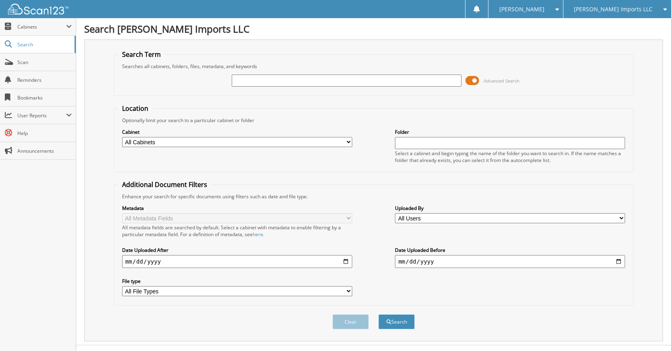
click at [403, 83] on input "text" at bounding box center [347, 81] width 230 height 12
type input "K61131"
click at [379, 315] on button "Search" at bounding box center [397, 322] width 36 height 15
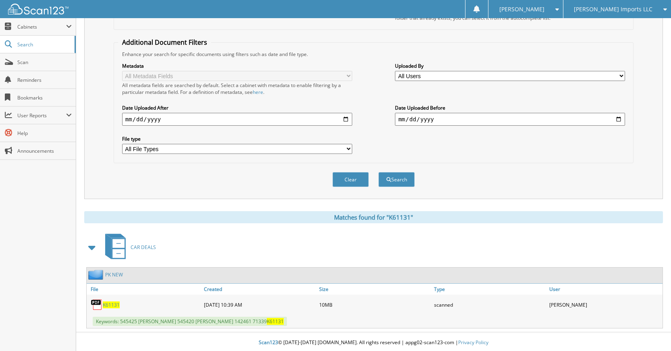
scroll to position [144, 0]
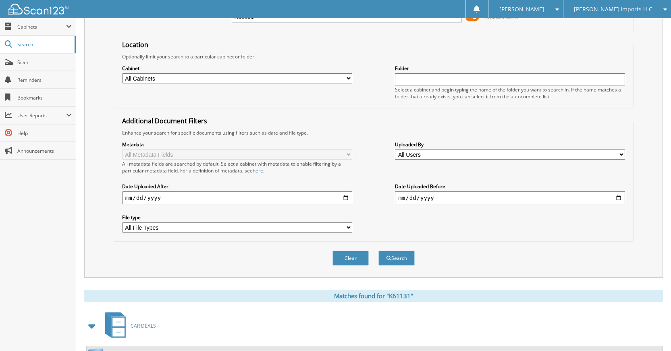
click at [349, 264] on button "Clear" at bounding box center [351, 258] width 36 height 15
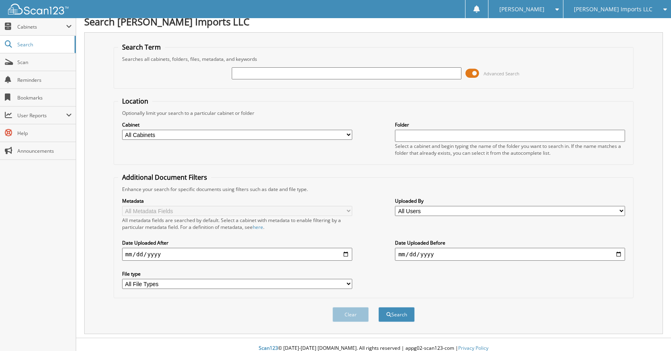
scroll to position [0, 0]
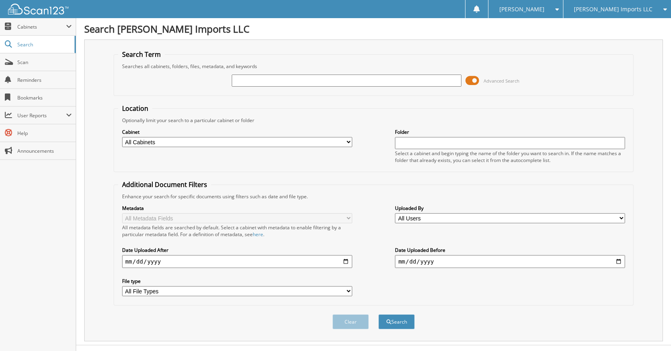
click at [397, 82] on input "text" at bounding box center [347, 81] width 230 height 12
type input "K5456"
click at [379, 315] on button "Search" at bounding box center [397, 322] width 36 height 15
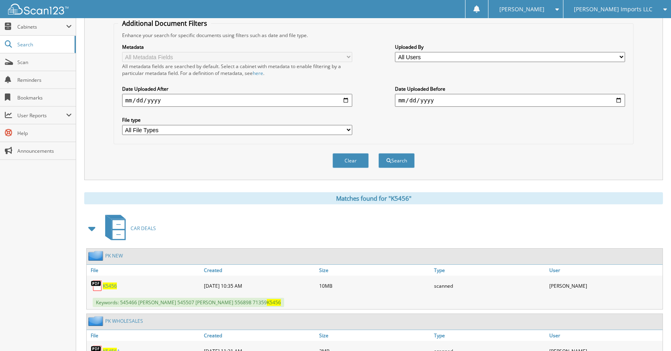
scroll to position [210, 0]
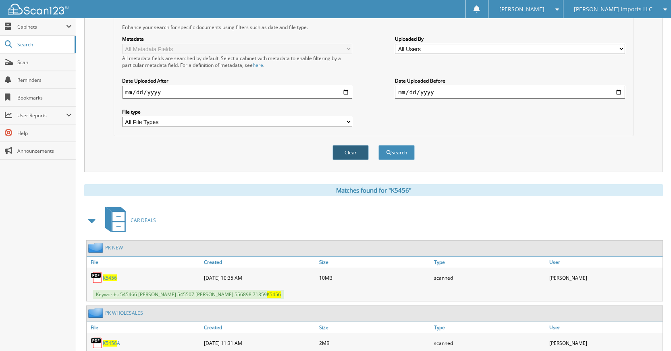
click at [352, 155] on button "Clear" at bounding box center [351, 152] width 36 height 15
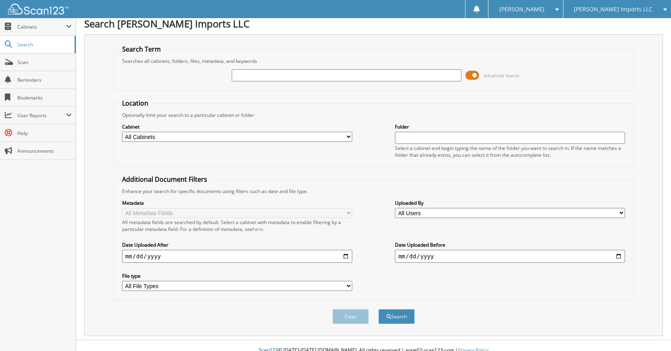
scroll to position [0, 0]
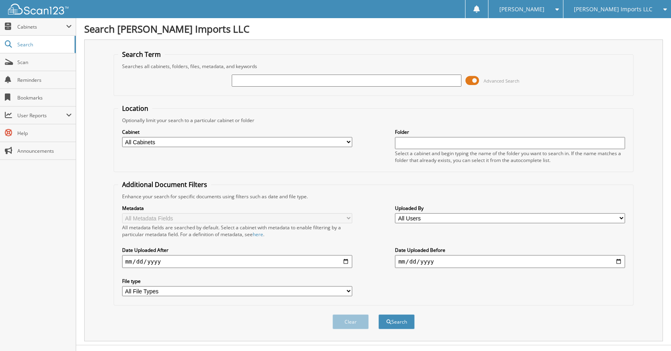
click at [369, 81] on input "text" at bounding box center [347, 81] width 230 height 12
type input "K30159"
click at [379, 315] on button "Search" at bounding box center [397, 322] width 36 height 15
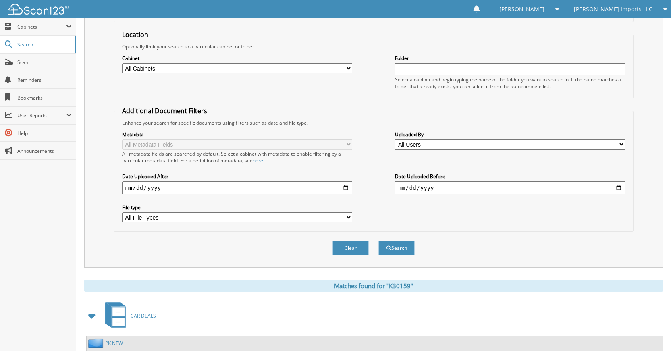
scroll to position [144, 0]
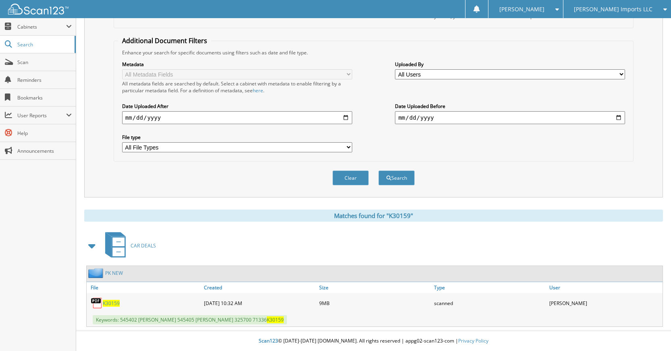
click at [356, 182] on button "Clear" at bounding box center [351, 178] width 36 height 15
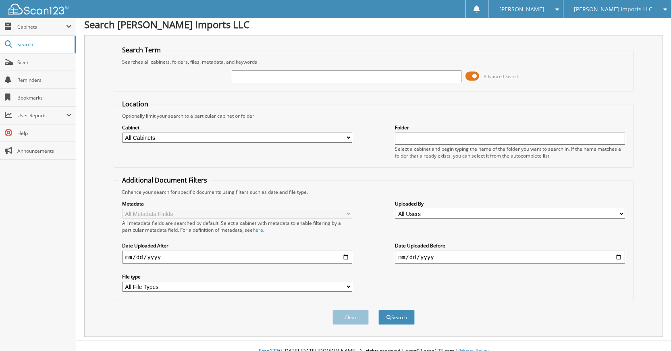
scroll to position [0, 0]
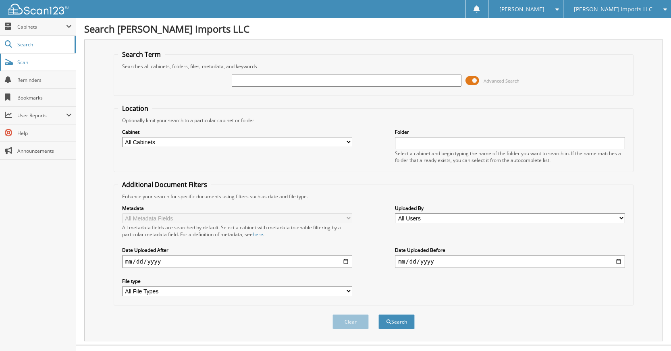
click at [67, 61] on span "Scan" at bounding box center [44, 62] width 54 height 7
